Goal: Task Accomplishment & Management: Use online tool/utility

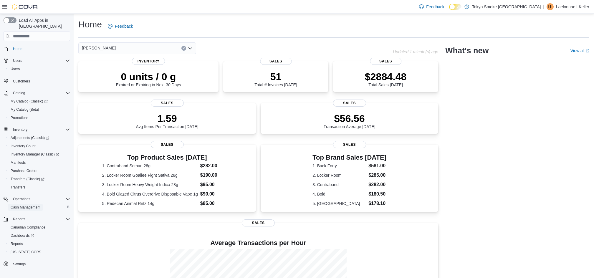
click at [32, 205] on span "Cash Management" at bounding box center [26, 207] width 30 height 5
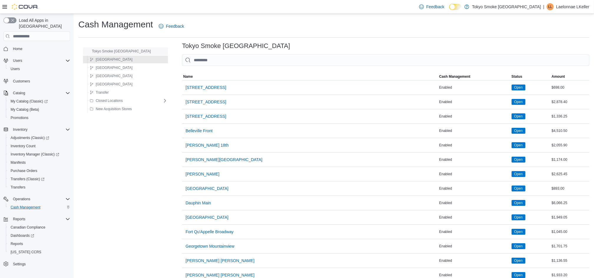
click at [116, 54] on span "Tokyo Smoke [GEOGRAPHIC_DATA]" at bounding box center [118, 51] width 65 height 7
click at [116, 59] on div "[GEOGRAPHIC_DATA]" at bounding box center [127, 59] width 80 height 7
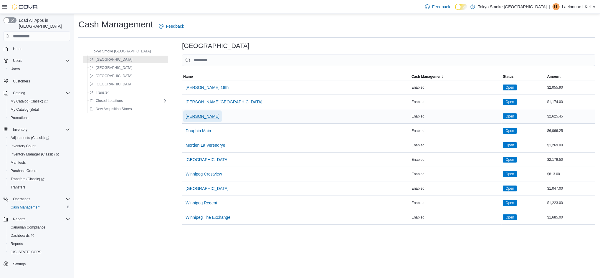
click at [194, 116] on span "[PERSON_NAME]" at bounding box center [203, 116] width 34 height 6
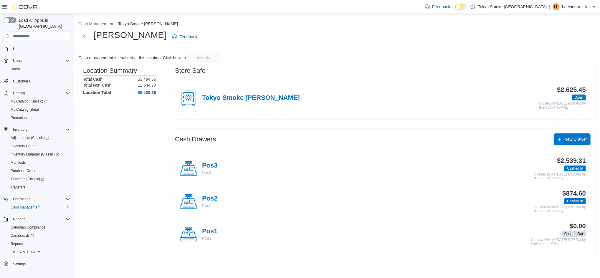
click at [233, 93] on div "Tokyo Smoke [PERSON_NAME]" at bounding box center [240, 98] width 120 height 18
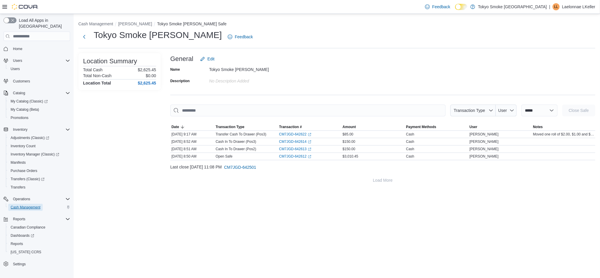
click at [32, 205] on span "Cash Management" at bounding box center [26, 207] width 30 height 5
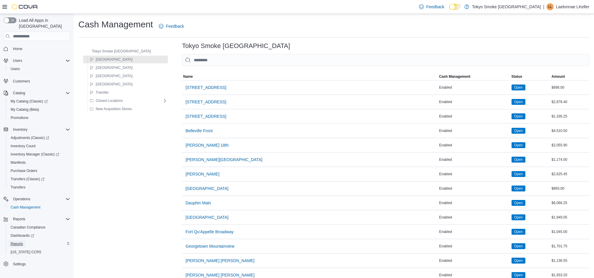
click at [18, 242] on span "Reports" at bounding box center [17, 244] width 12 height 5
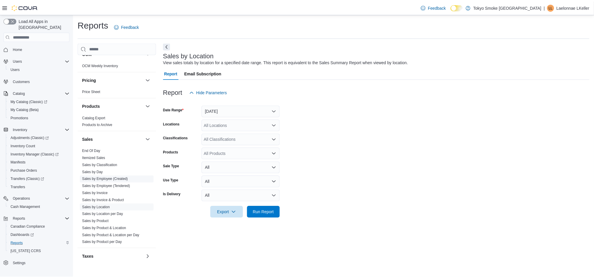
scroll to position [275, 0]
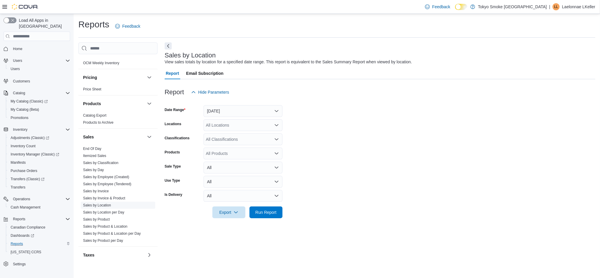
click at [102, 204] on link "Sales by Location" at bounding box center [97, 205] width 28 height 4
click at [226, 112] on button "[DATE]" at bounding box center [243, 111] width 79 height 12
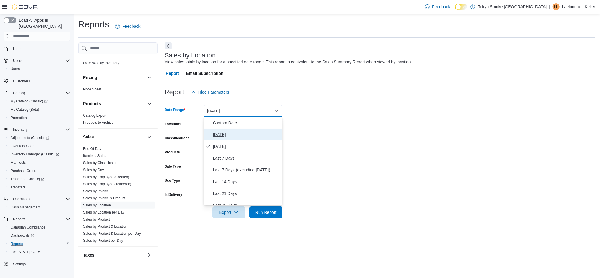
click at [222, 131] on span "[DATE]" at bounding box center [246, 134] width 67 height 7
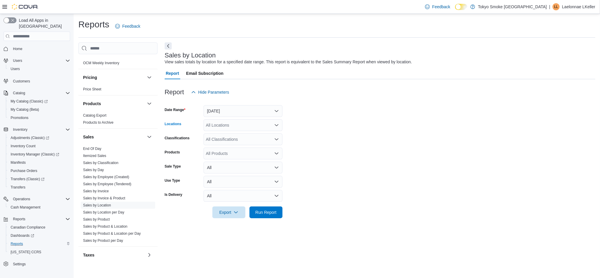
click at [224, 123] on div "All Locations" at bounding box center [243, 125] width 79 height 12
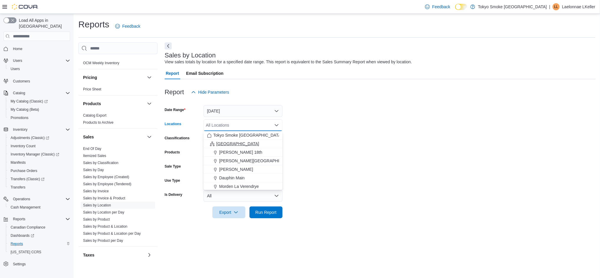
click at [226, 142] on span "[GEOGRAPHIC_DATA]" at bounding box center [237, 144] width 43 height 6
click at [344, 170] on form "Date Range [DATE] Locations [GEOGRAPHIC_DATA] Combo box. Selected. [GEOGRAPHIC_…" at bounding box center [380, 158] width 431 height 120
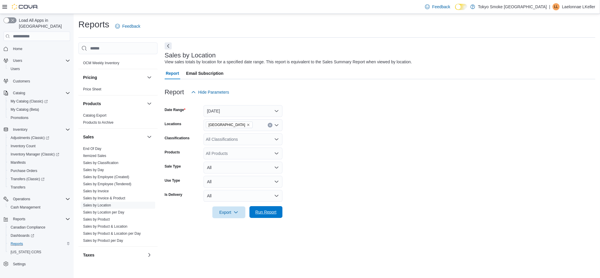
click at [271, 208] on span "Run Report" at bounding box center [266, 212] width 26 height 12
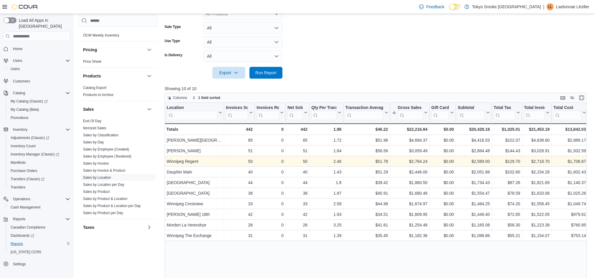
scroll to position [157, 0]
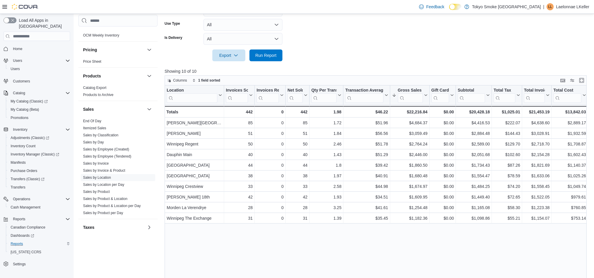
click at [331, 23] on form "Date Range [DATE] Locations [GEOGRAPHIC_DATA] Classifications All Classificatio…" at bounding box center [378, 1] width 426 height 120
click at [330, 21] on form "Date Range [DATE] Locations [GEOGRAPHIC_DATA] Classifications All Classificatio…" at bounding box center [378, 1] width 426 height 120
click at [369, 41] on form "Date Range [DATE] Locations [GEOGRAPHIC_DATA] Classifications All Classificatio…" at bounding box center [378, 1] width 426 height 120
click at [371, 39] on form "Date Range [DATE] Locations [GEOGRAPHIC_DATA] Classifications All Classificatio…" at bounding box center [378, 1] width 426 height 120
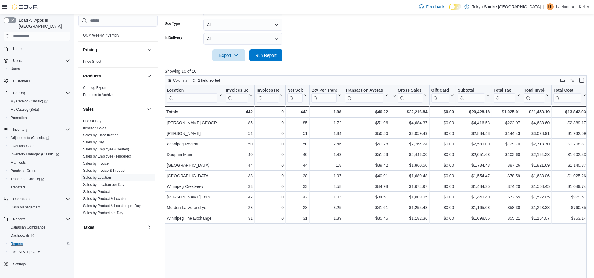
click at [341, 38] on form "Date Range [DATE] Locations [GEOGRAPHIC_DATA] Classifications All Classificatio…" at bounding box center [378, 1] width 426 height 120
click at [272, 51] on span "Run Report" at bounding box center [266, 55] width 26 height 12
